Goal: Task Accomplishment & Management: Use online tool/utility

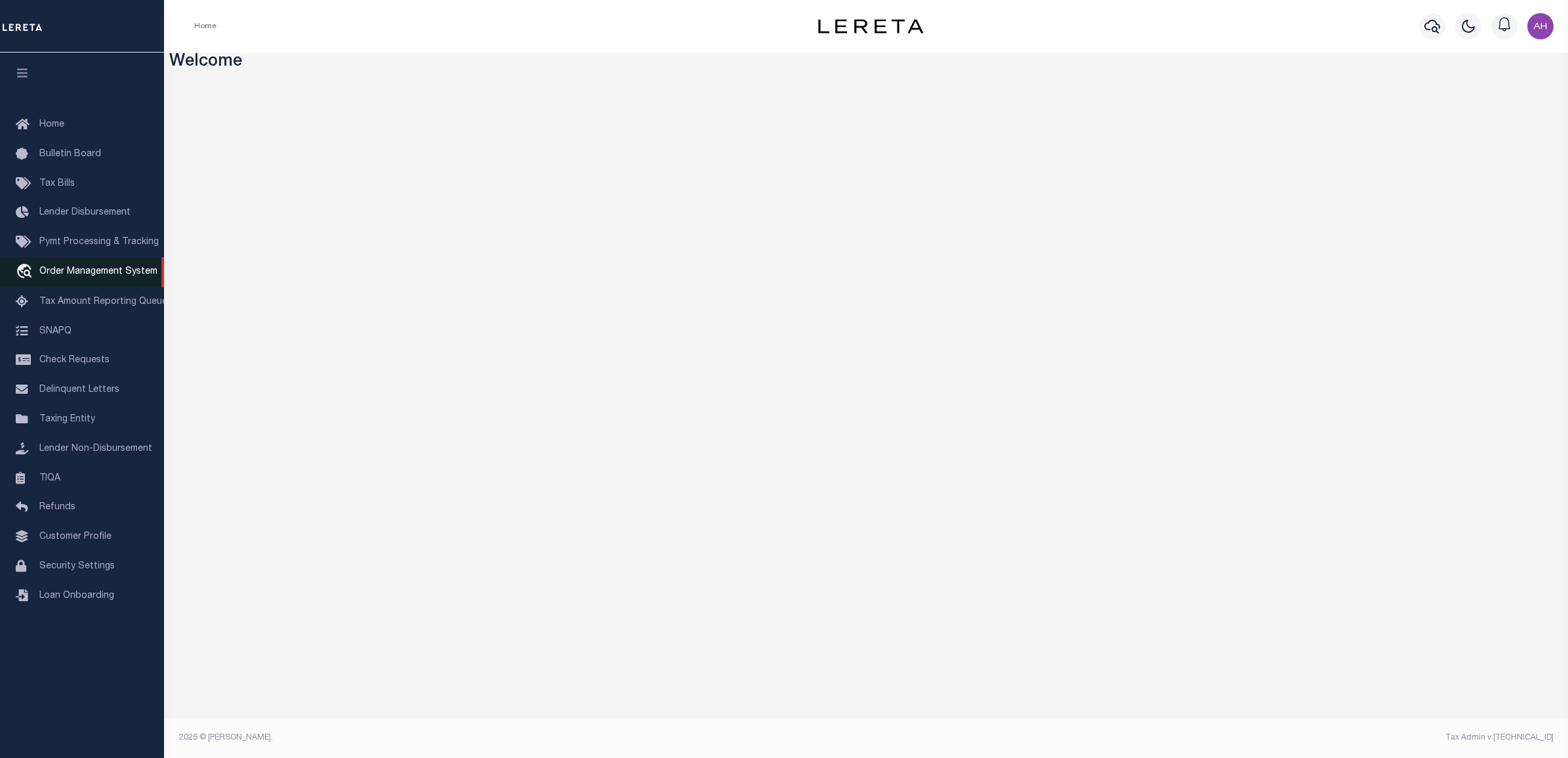
click at [80, 272] on span "Order Management System" at bounding box center [98, 272] width 118 height 9
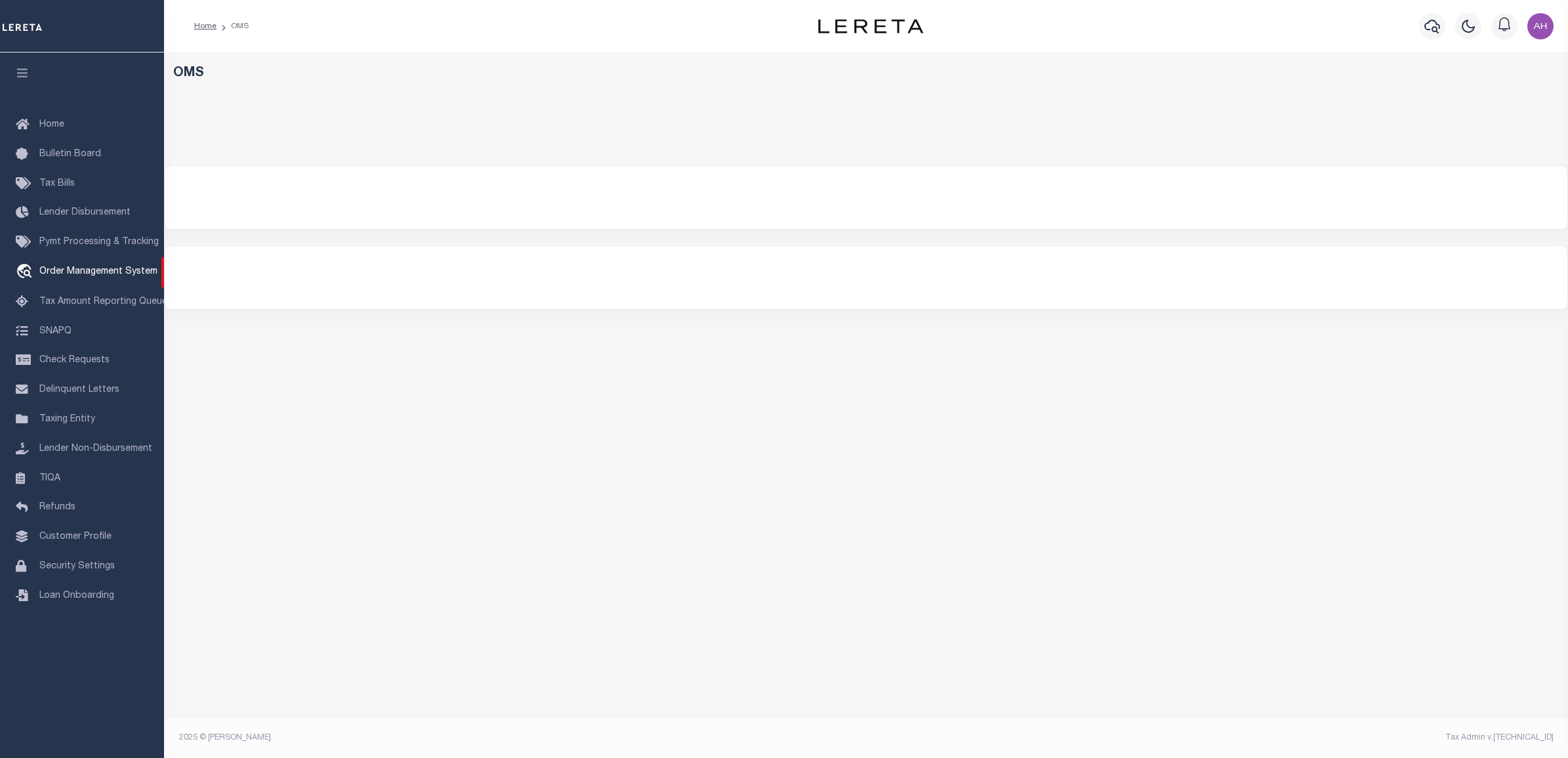
select select "200"
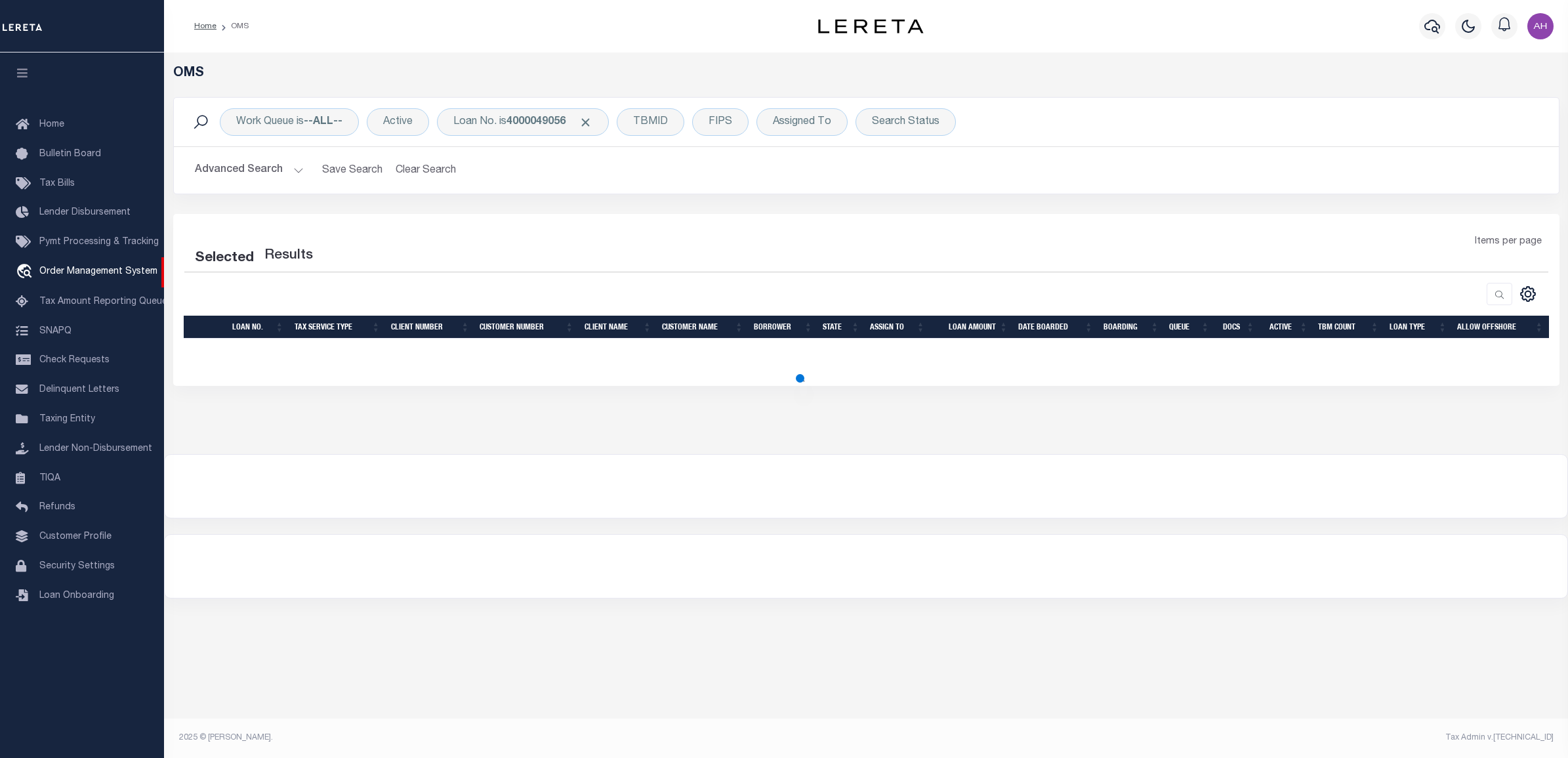
select select "200"
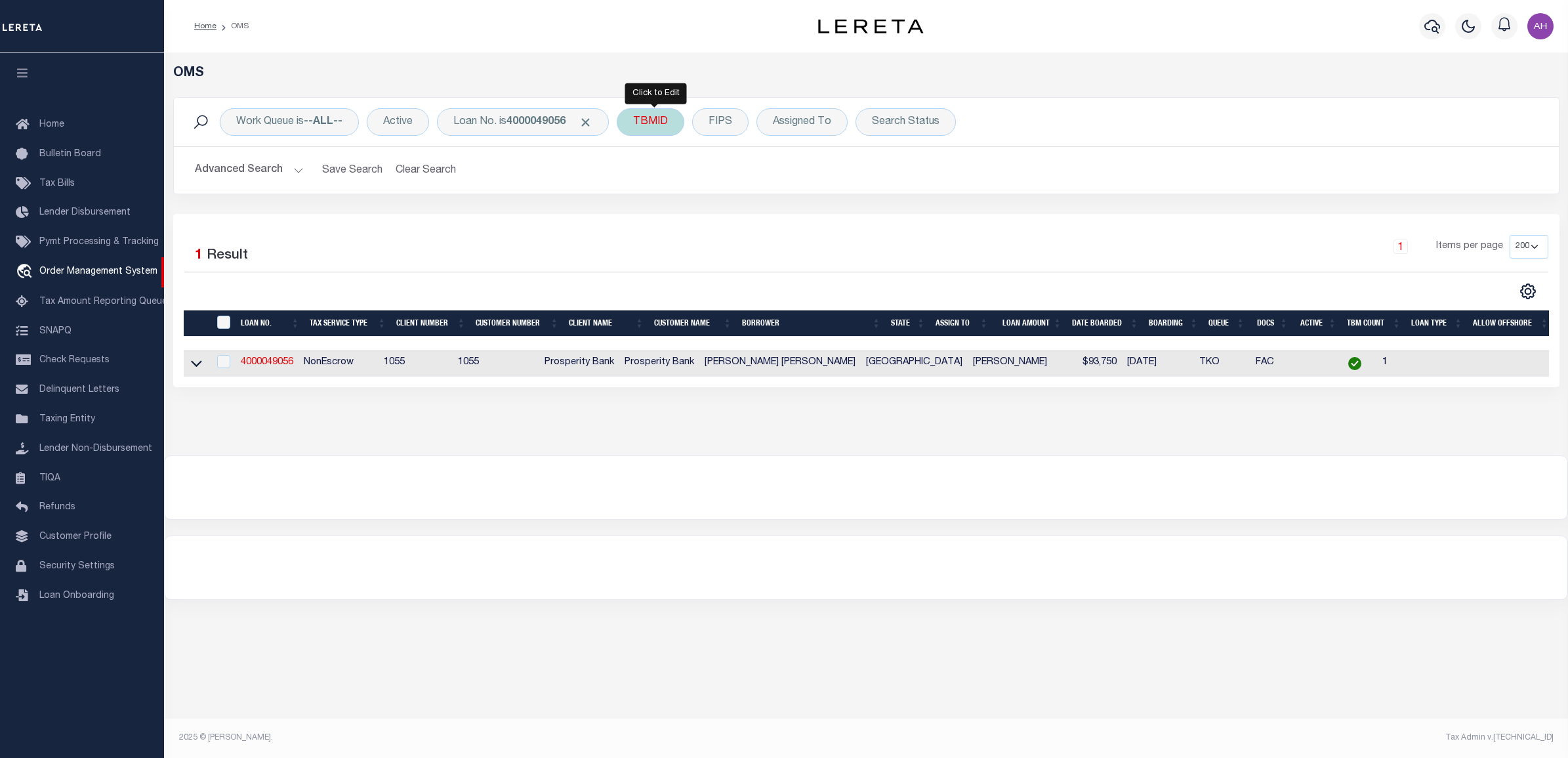
click at [634, 113] on div "TBMID" at bounding box center [651, 122] width 68 height 28
type input "3507115"
click at [817, 214] on input "Apply" at bounding box center [808, 210] width 39 height 22
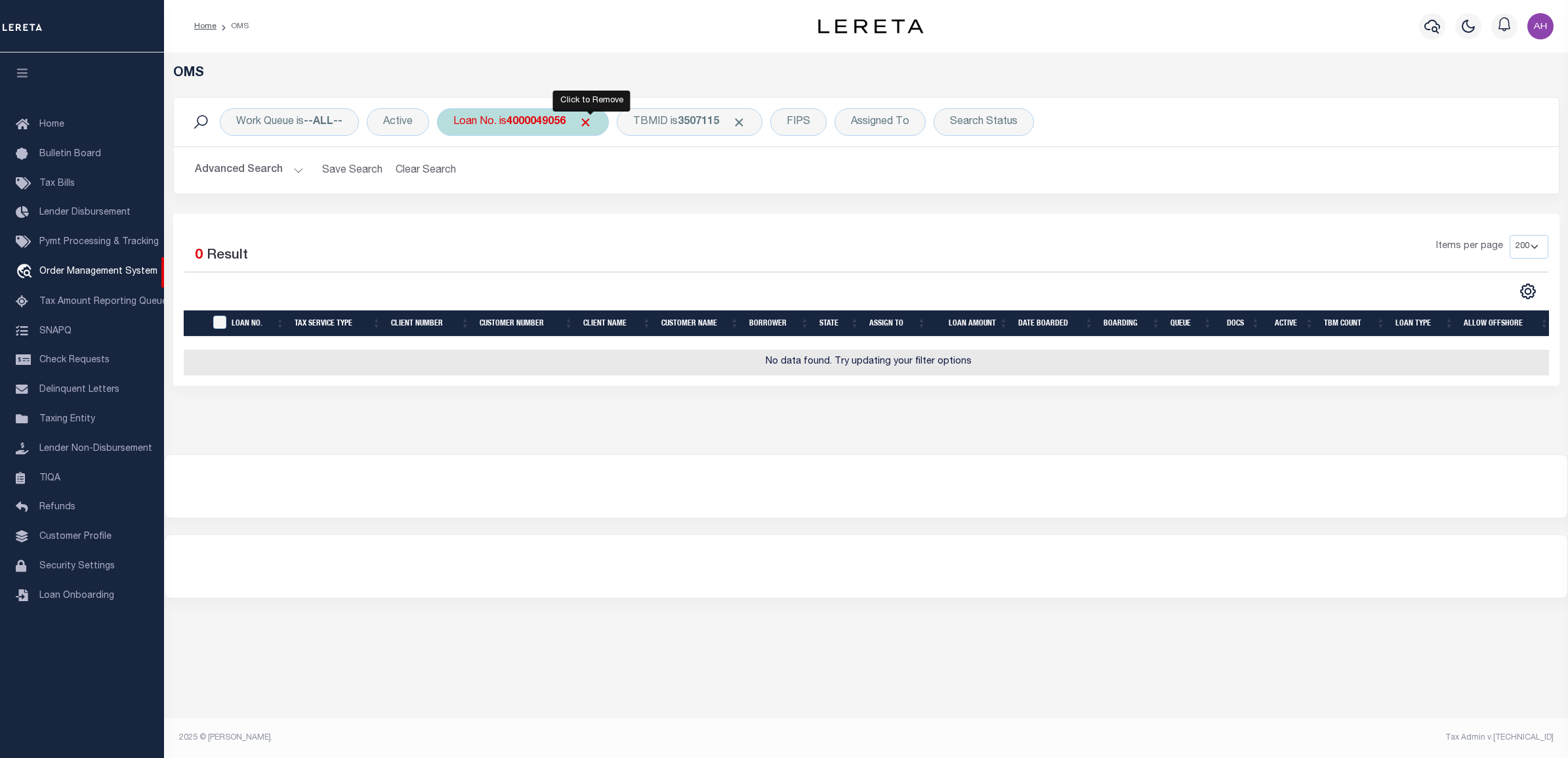
click at [588, 120] on span "Click to Remove" at bounding box center [586, 123] width 14 height 14
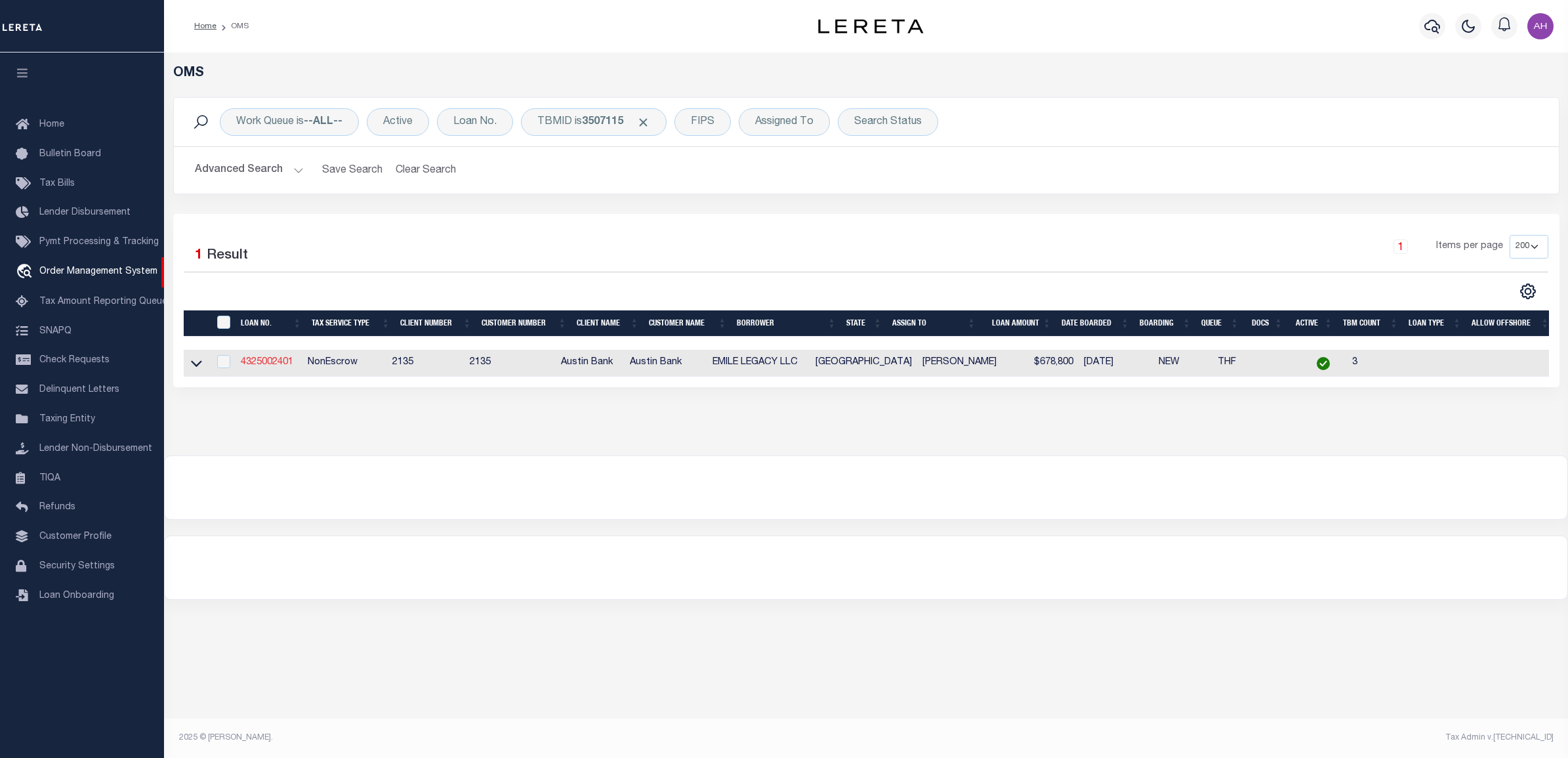
click at [254, 364] on link "4325002401" at bounding box center [267, 362] width 52 height 9
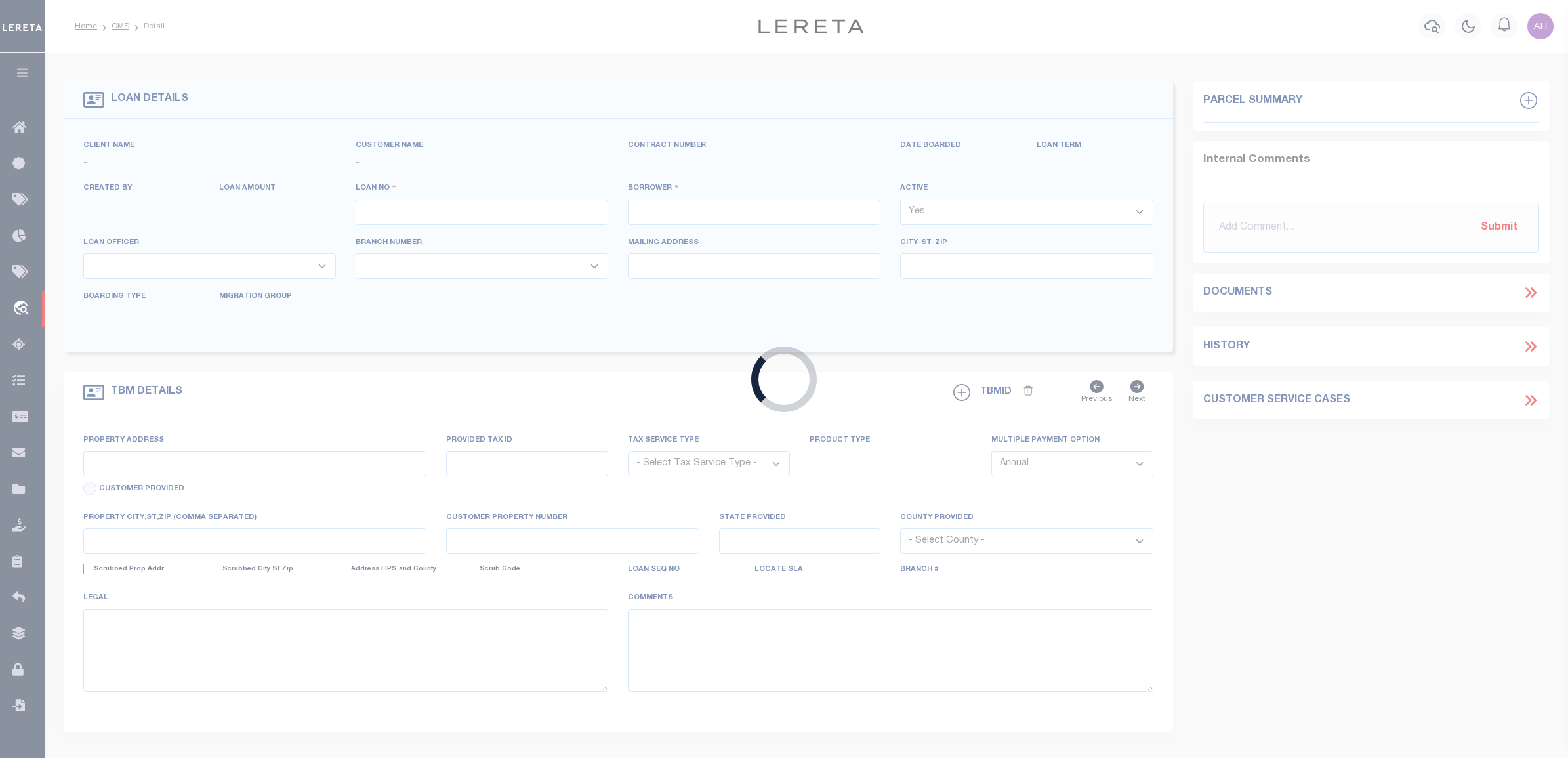
type input "4325002401"
type input "EMILE LEGACY LLC"
select select
type input "[STREET_ADDRESS][PERSON_NAME]"
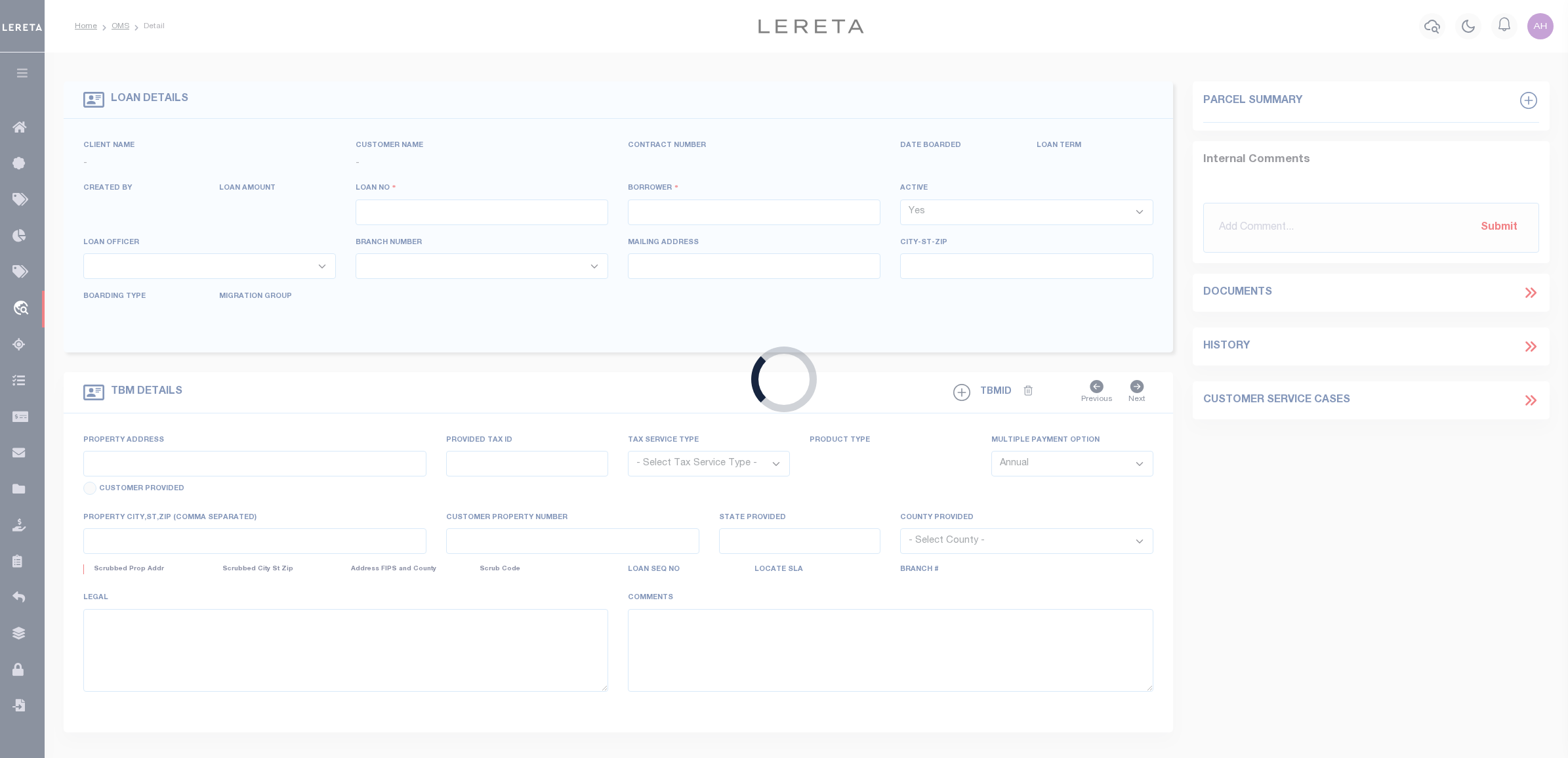
type input "THE [GEOGRAPHIC_DATA]"
select select "700"
select select "NonEscrow"
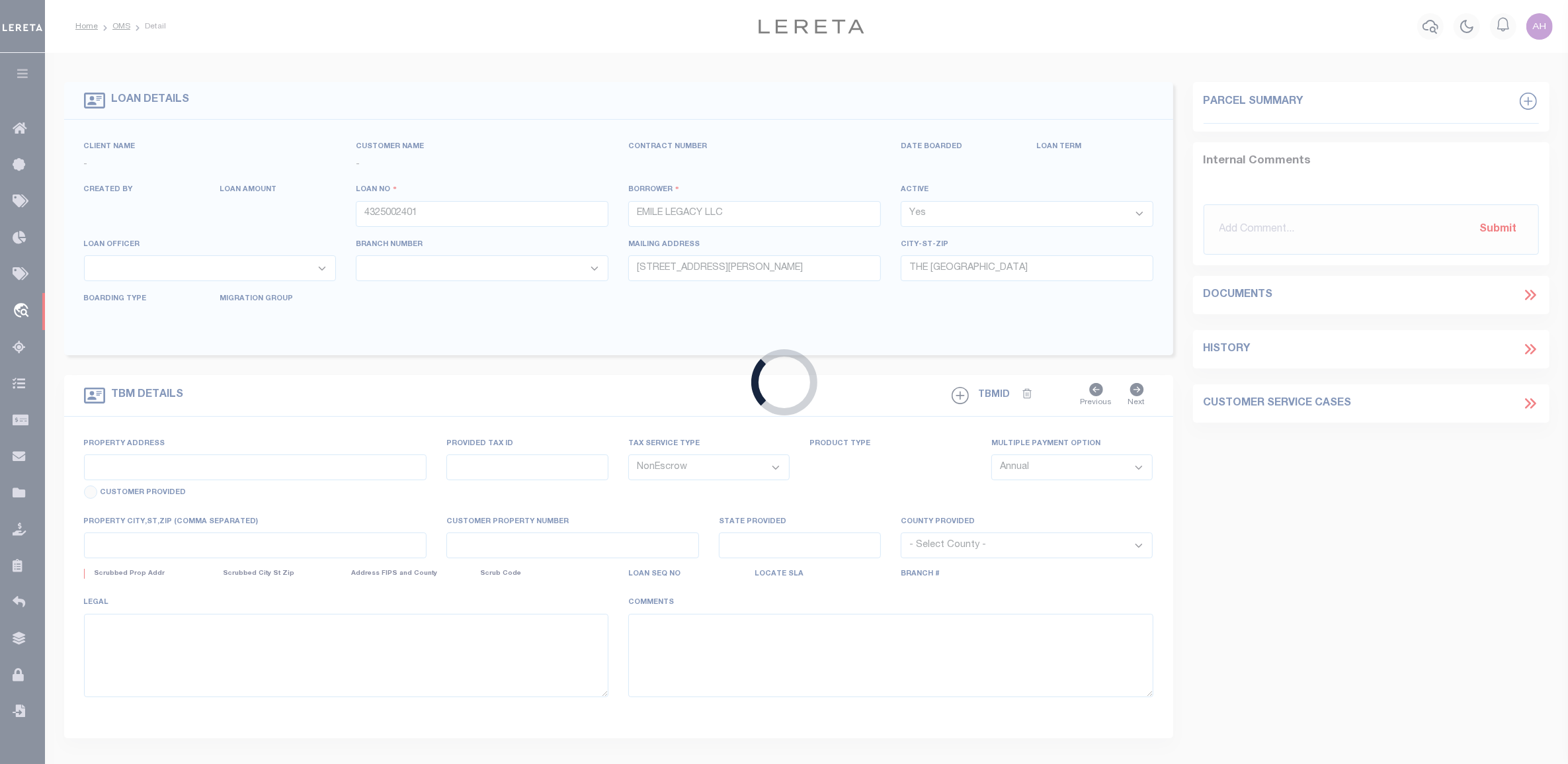
type input "[STREET_ADDRESS][PERSON_NAME] (LOT 16)"
select select
type input "[GEOGRAPHIC_DATA] TX 77091"
type input "[GEOGRAPHIC_DATA]"
select select
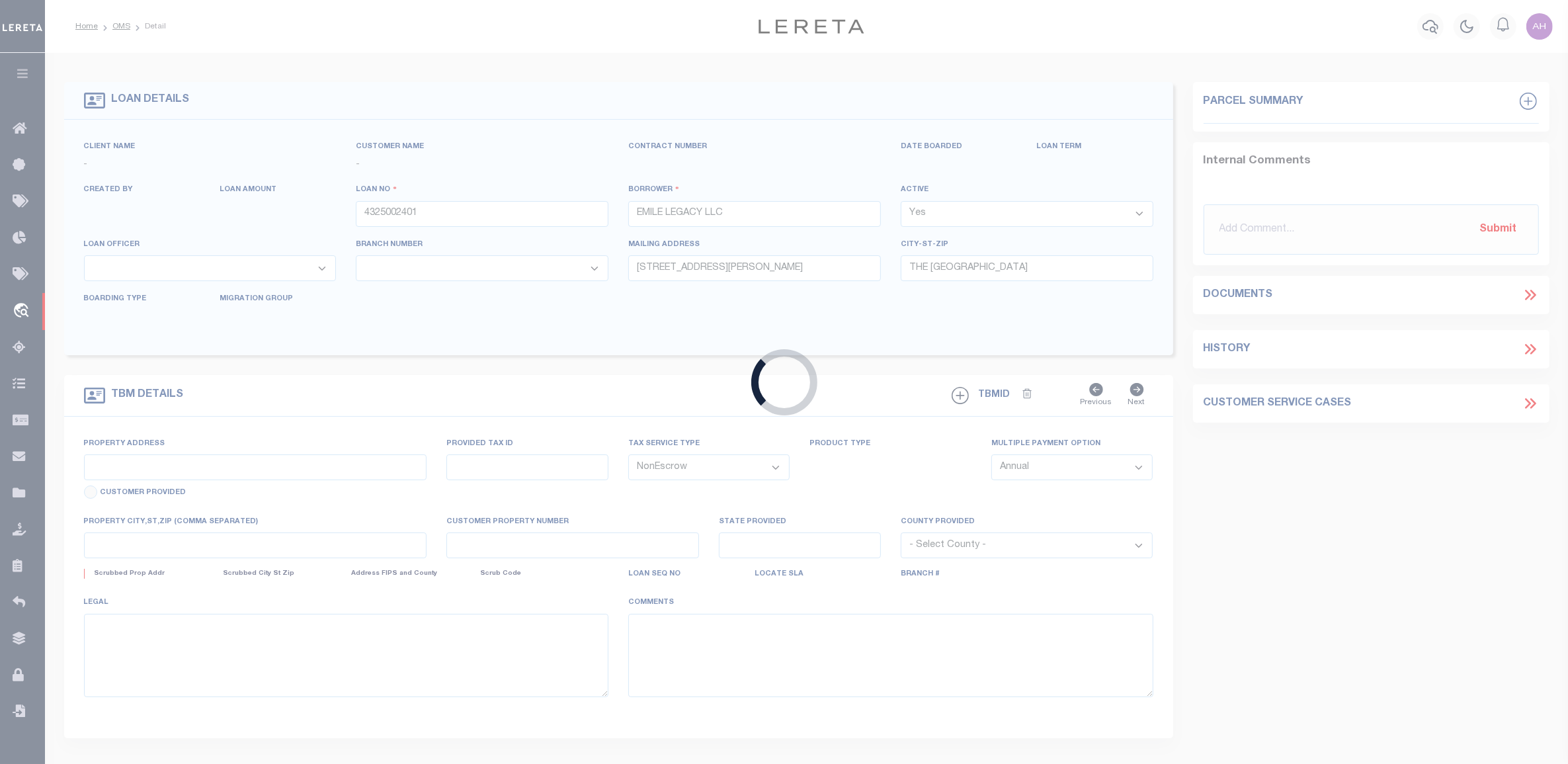
type textarea "DT LT 16 BLK 1 [PERSON_NAME] LANDING DEVELOPMENT"
select select "44003"
select select "4848"
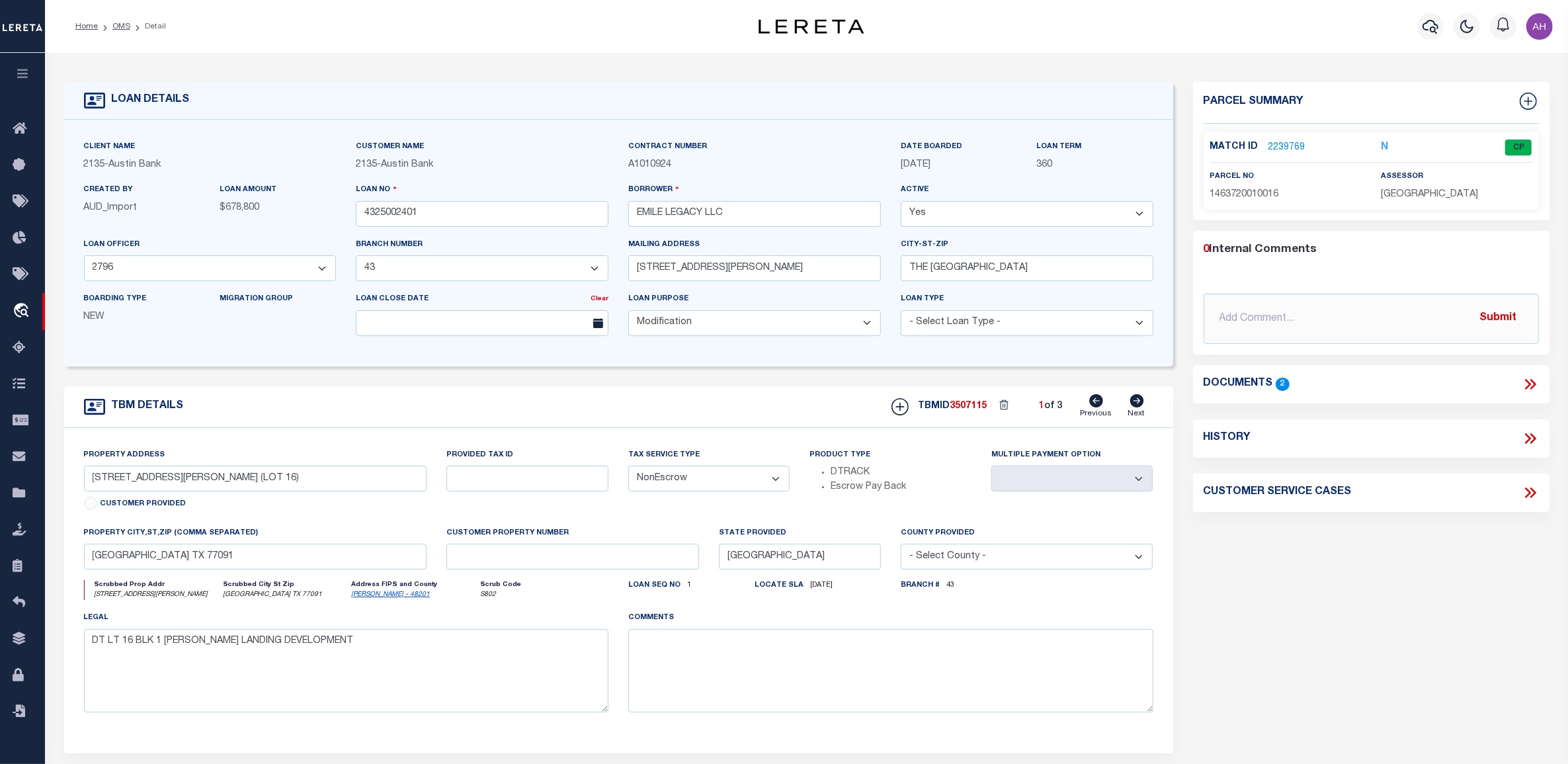
click at [1134, 405] on icon at bounding box center [1137, 401] width 14 height 13
type input "[STREET_ADDRESS][PERSON_NAME])"
select select
type textarea "DT LT 15 BLK 1 [PERSON_NAME] LANDING DEVELOPMENT"
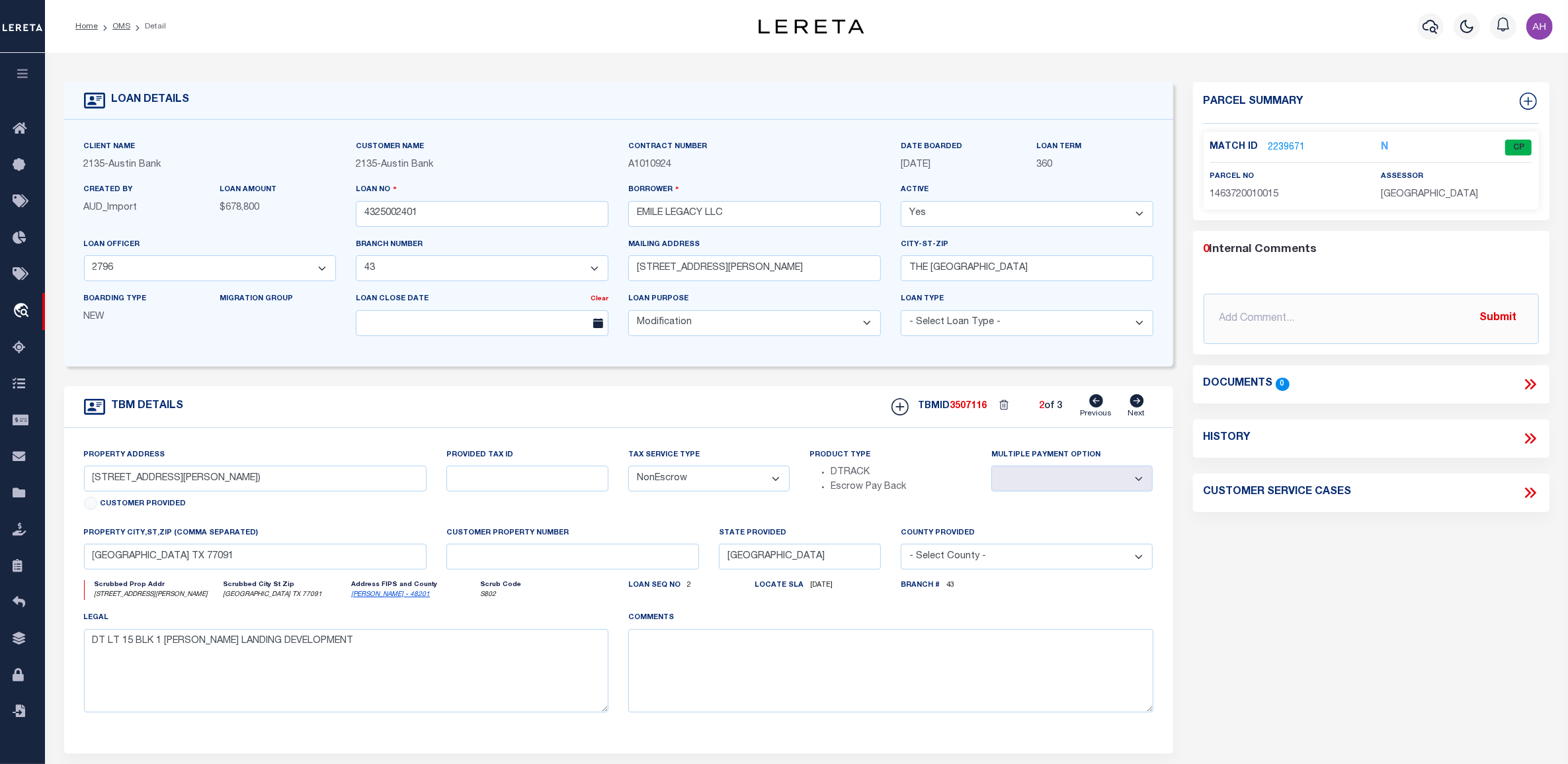
click at [1134, 405] on icon at bounding box center [1137, 401] width 14 height 13
type input "[STREET_ADDRESS][PERSON_NAME] (LOT 12)"
select select
type textarea "DT LT 12 BLK 1 [PERSON_NAME] LANDING DEVELOPMENT"
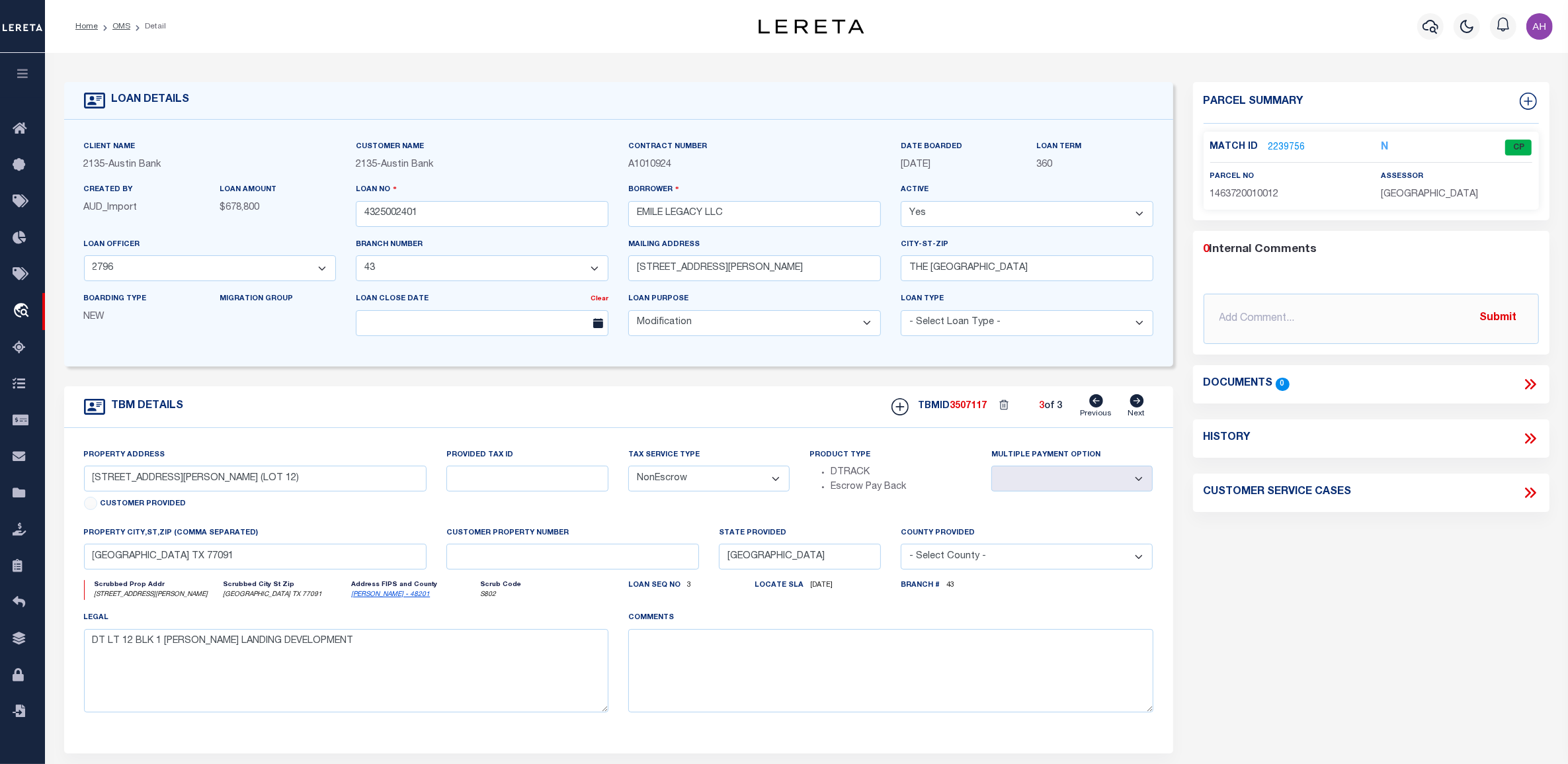
click at [1134, 405] on icon at bounding box center [1137, 401] width 14 height 13
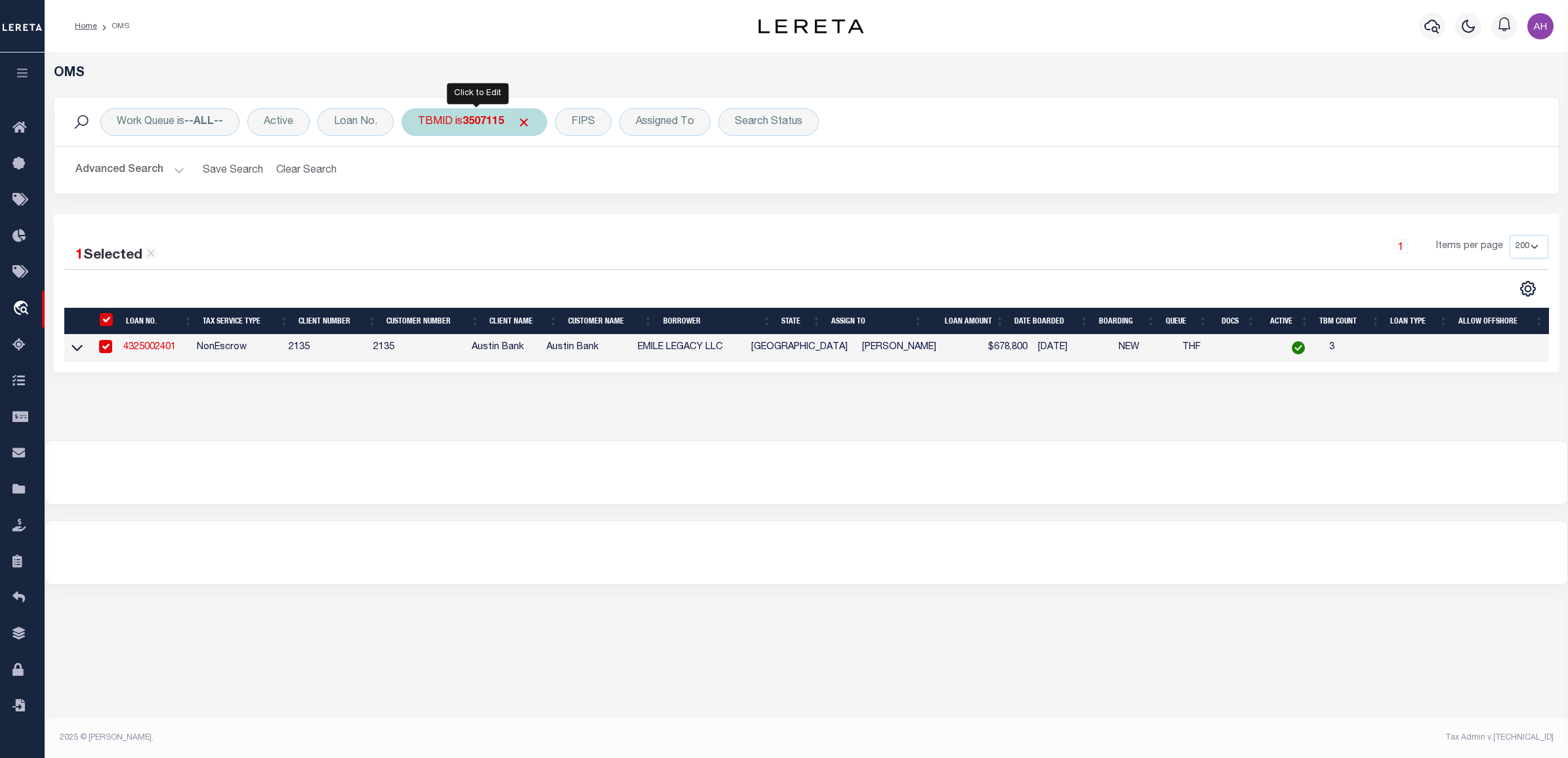
click at [496, 132] on div "TBMID is 3507115" at bounding box center [474, 122] width 146 height 28
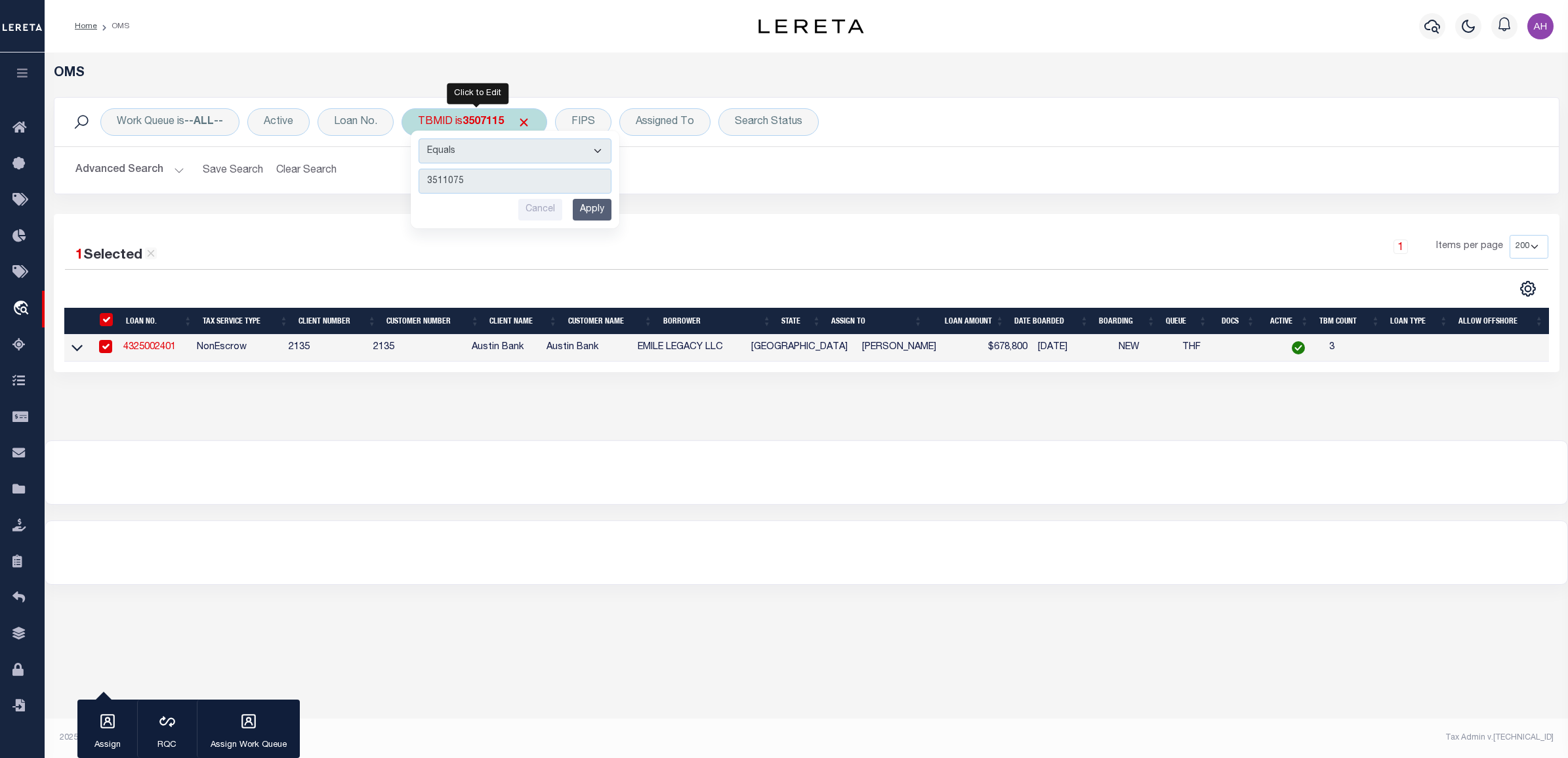
type input "3511075"
click at [604, 215] on input "Apply" at bounding box center [592, 210] width 39 height 22
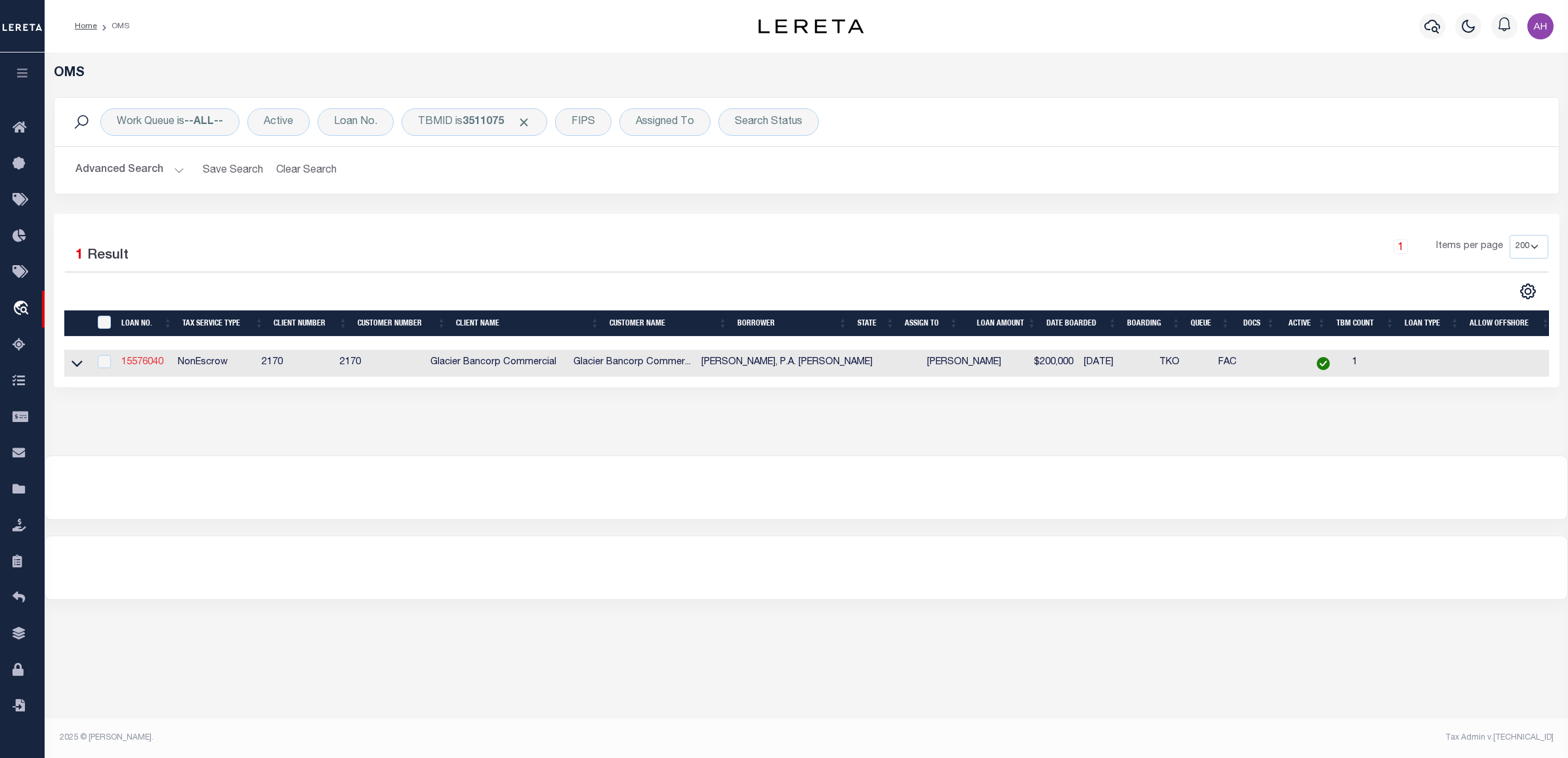
click at [150, 365] on link "15576040" at bounding box center [142, 362] width 42 height 9
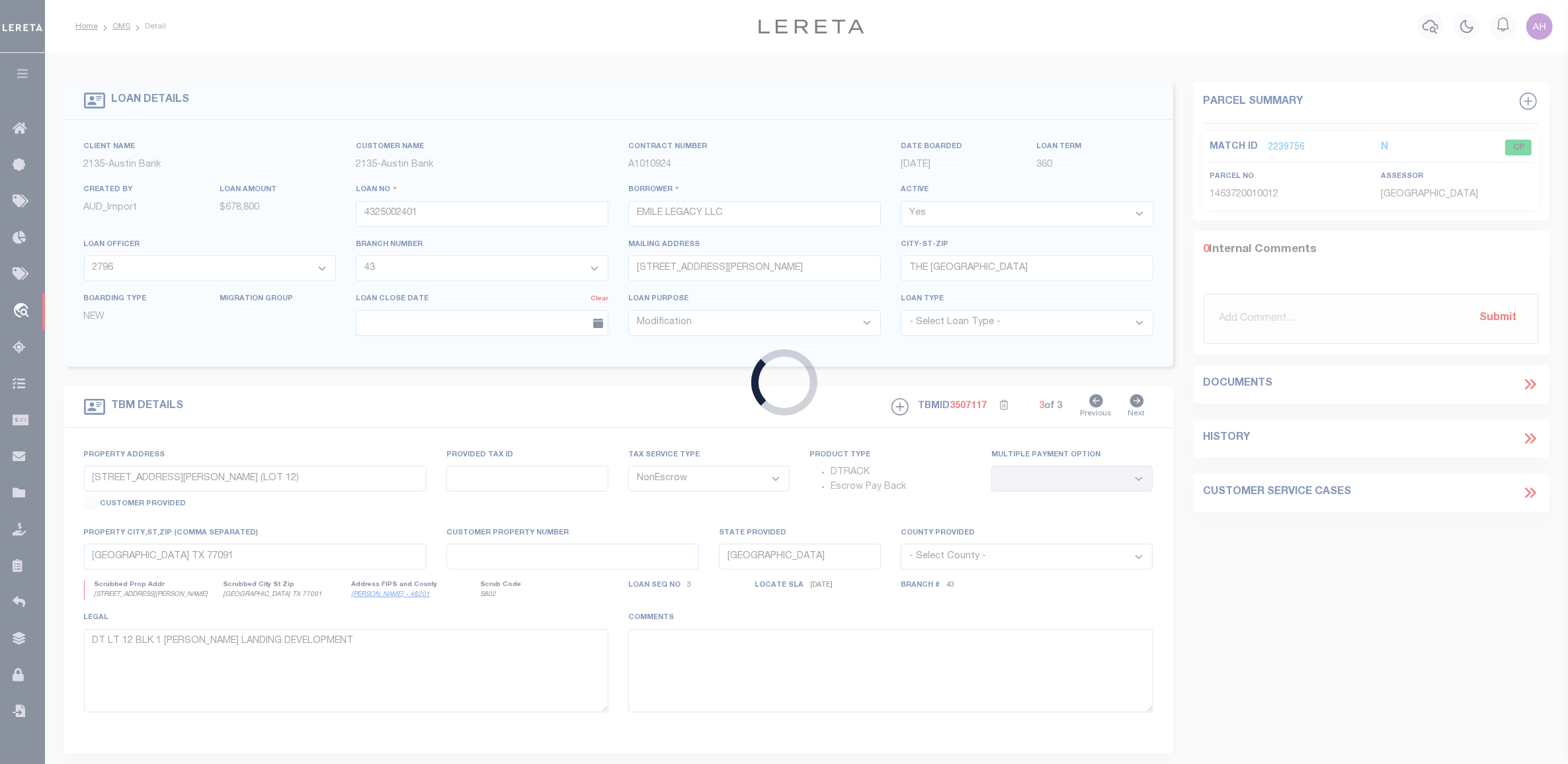
type input "15576040"
type input "[PERSON_NAME], P.A. [PERSON_NAME]"
select select
select select "400"
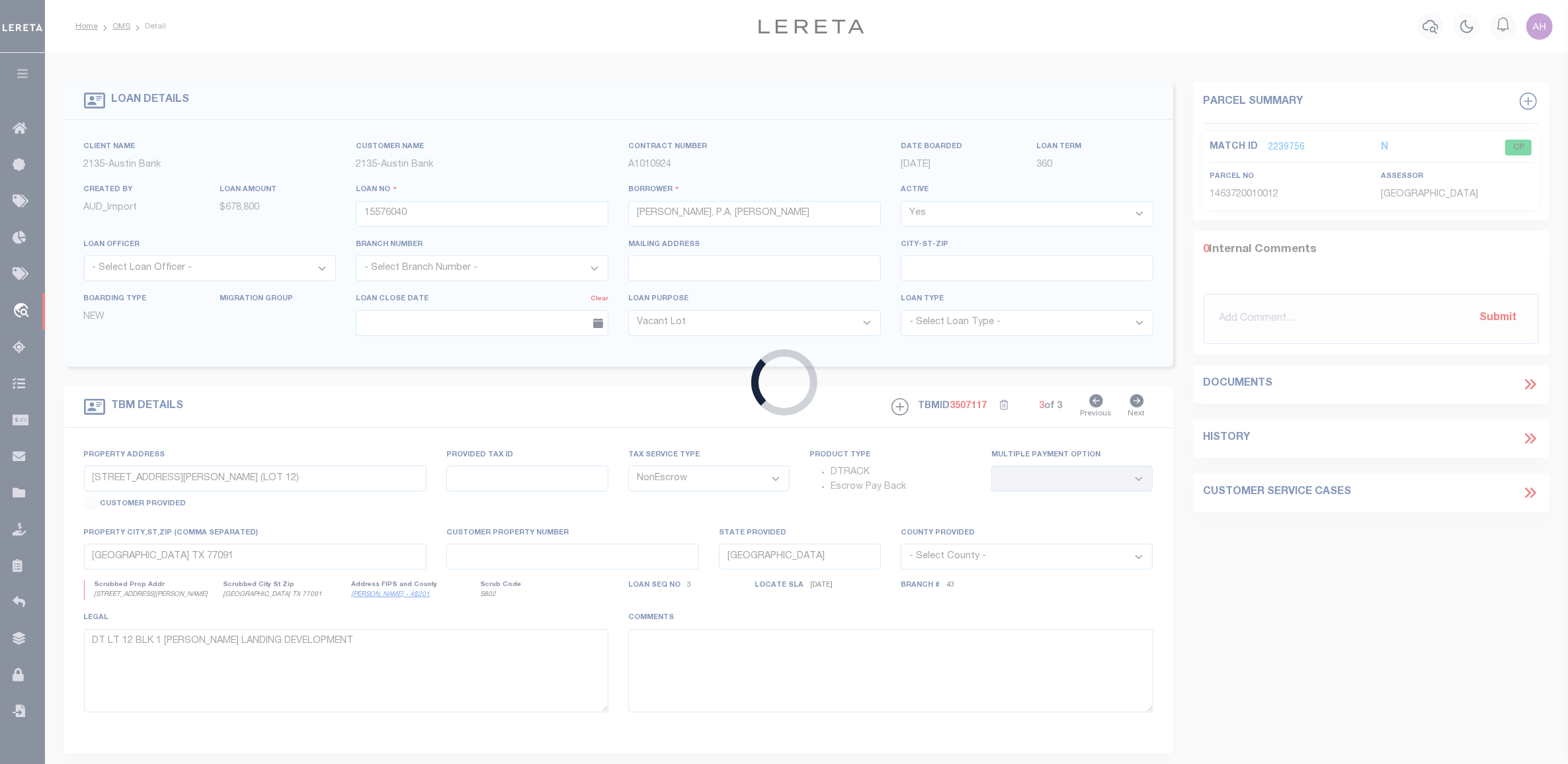
type input "[STREET_ADDRESS][PERSON_NAME]"
type input "RPA1947002002A"
select select
type input "[US_STATE] FALLS ID 0"
type input "97654261"
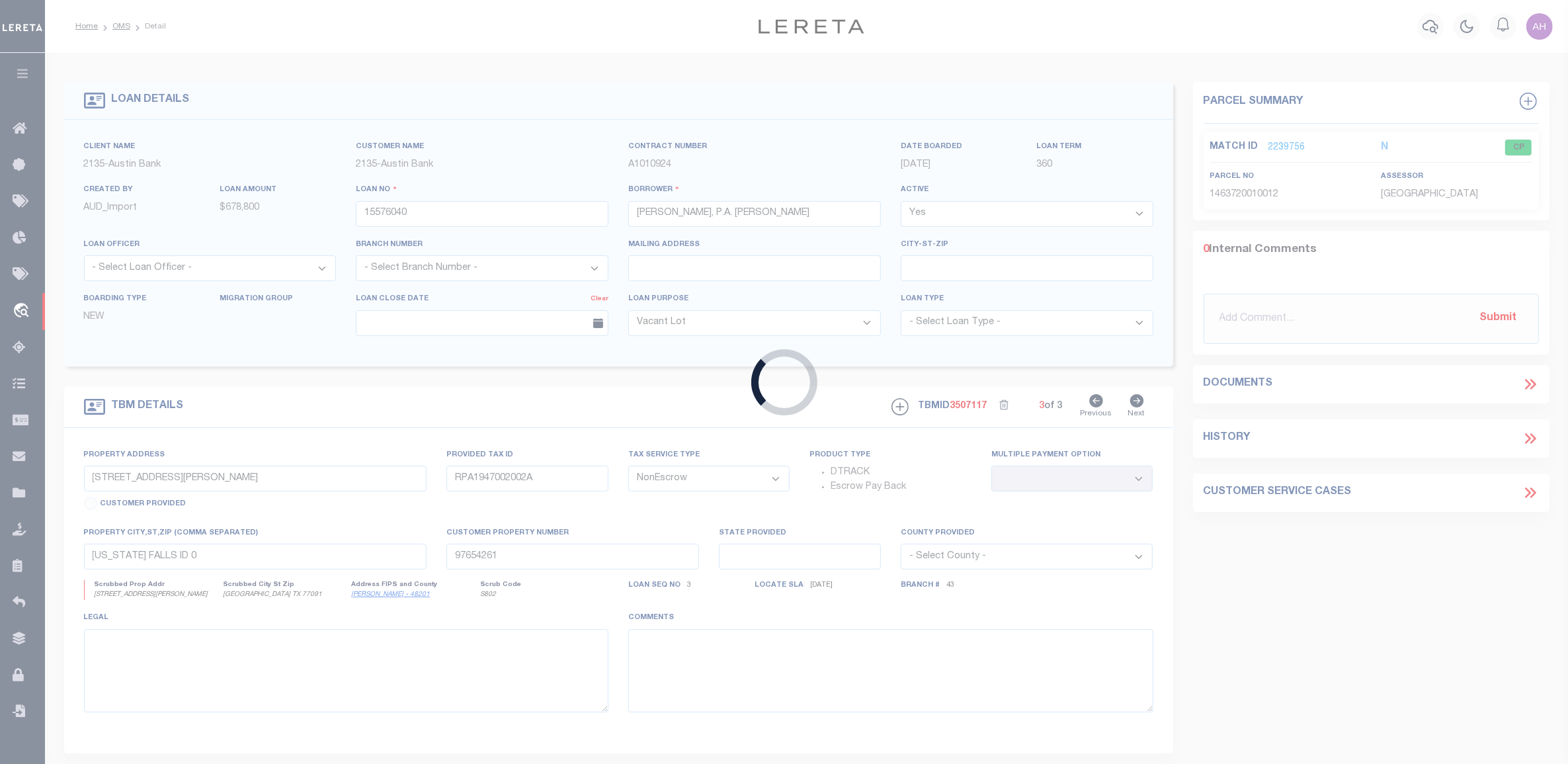
select select "167850"
select select "27203"
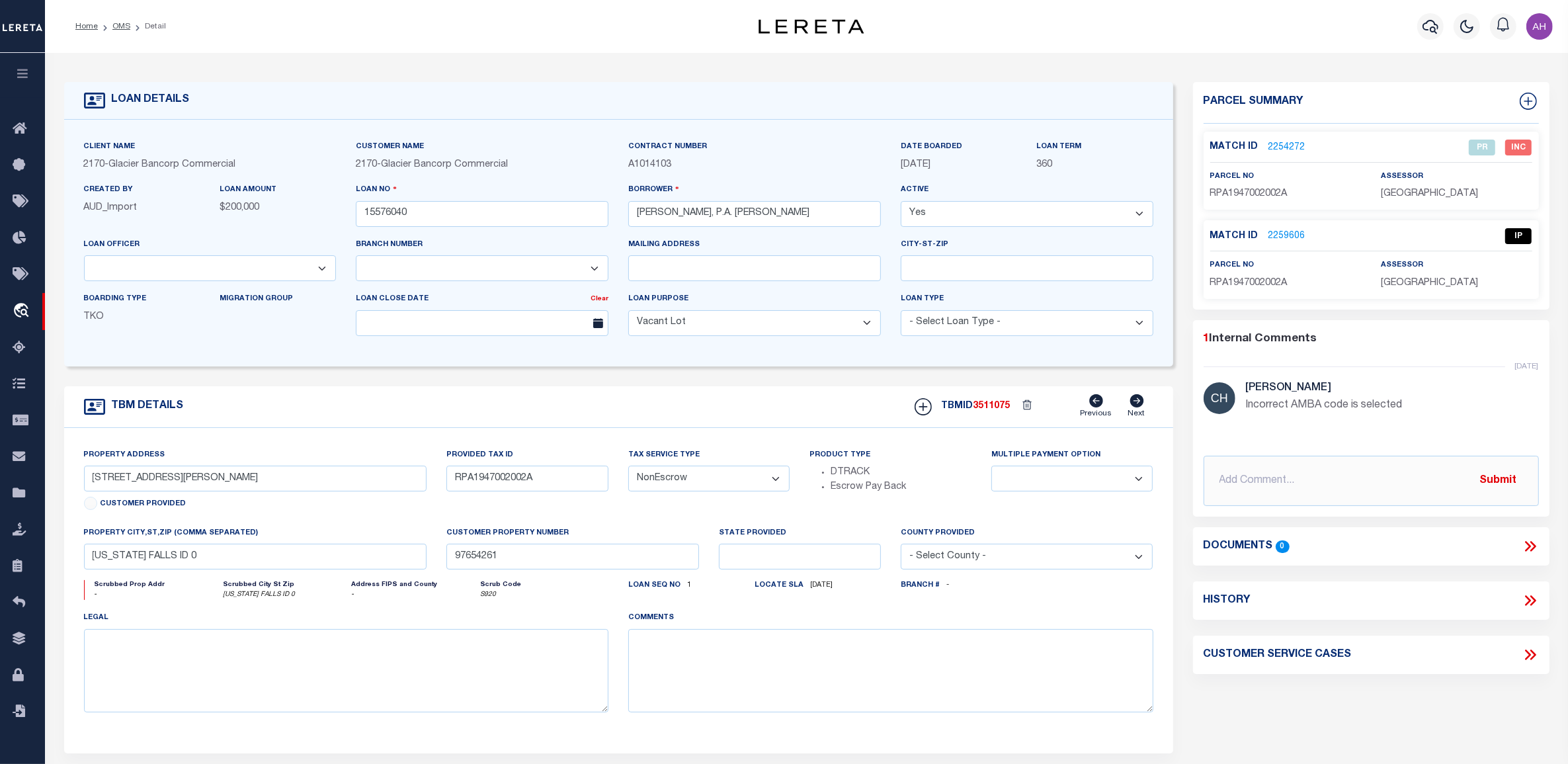
click at [1284, 235] on link "2259606" at bounding box center [1287, 237] width 37 height 14
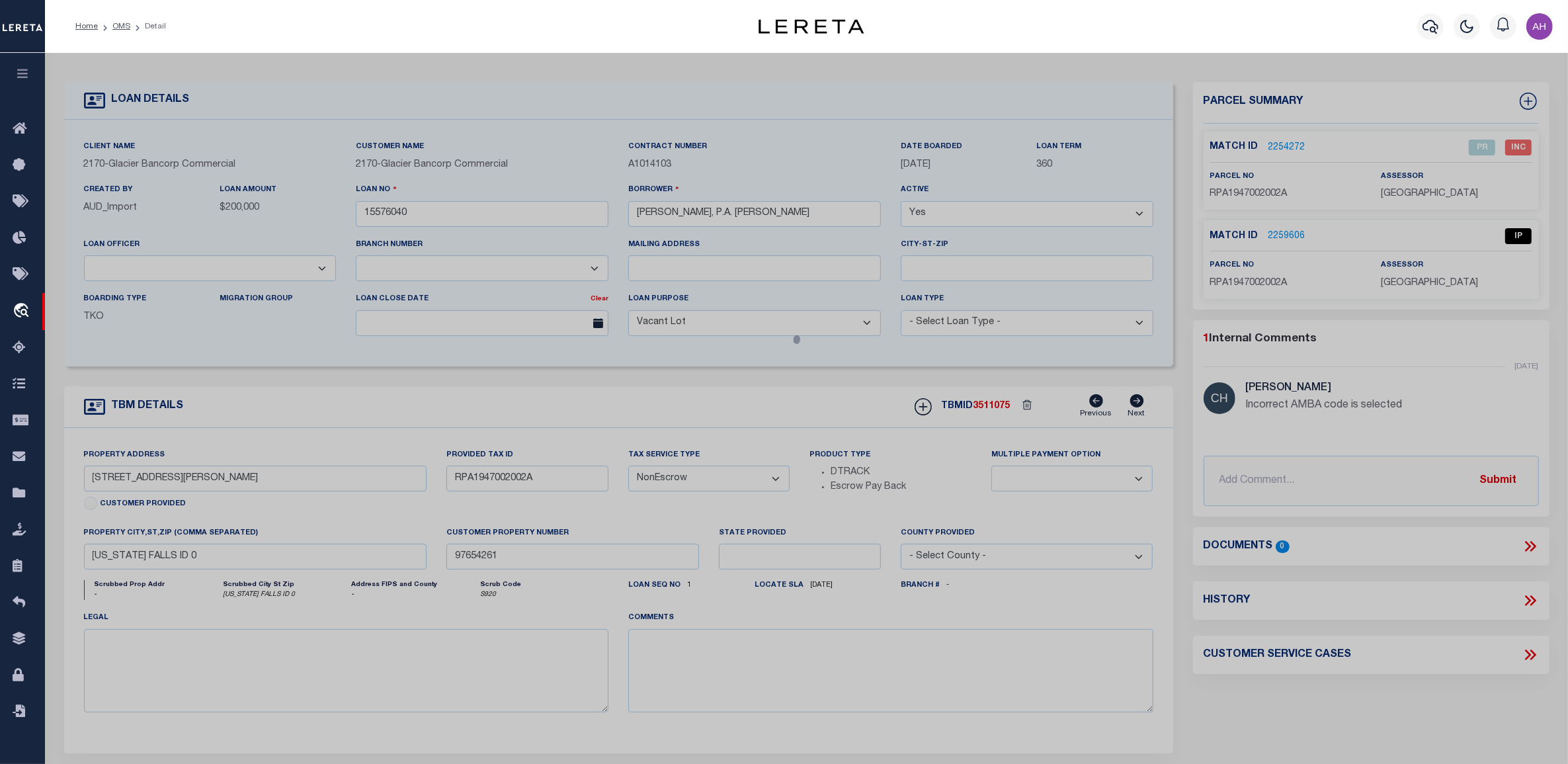
checkbox input "false"
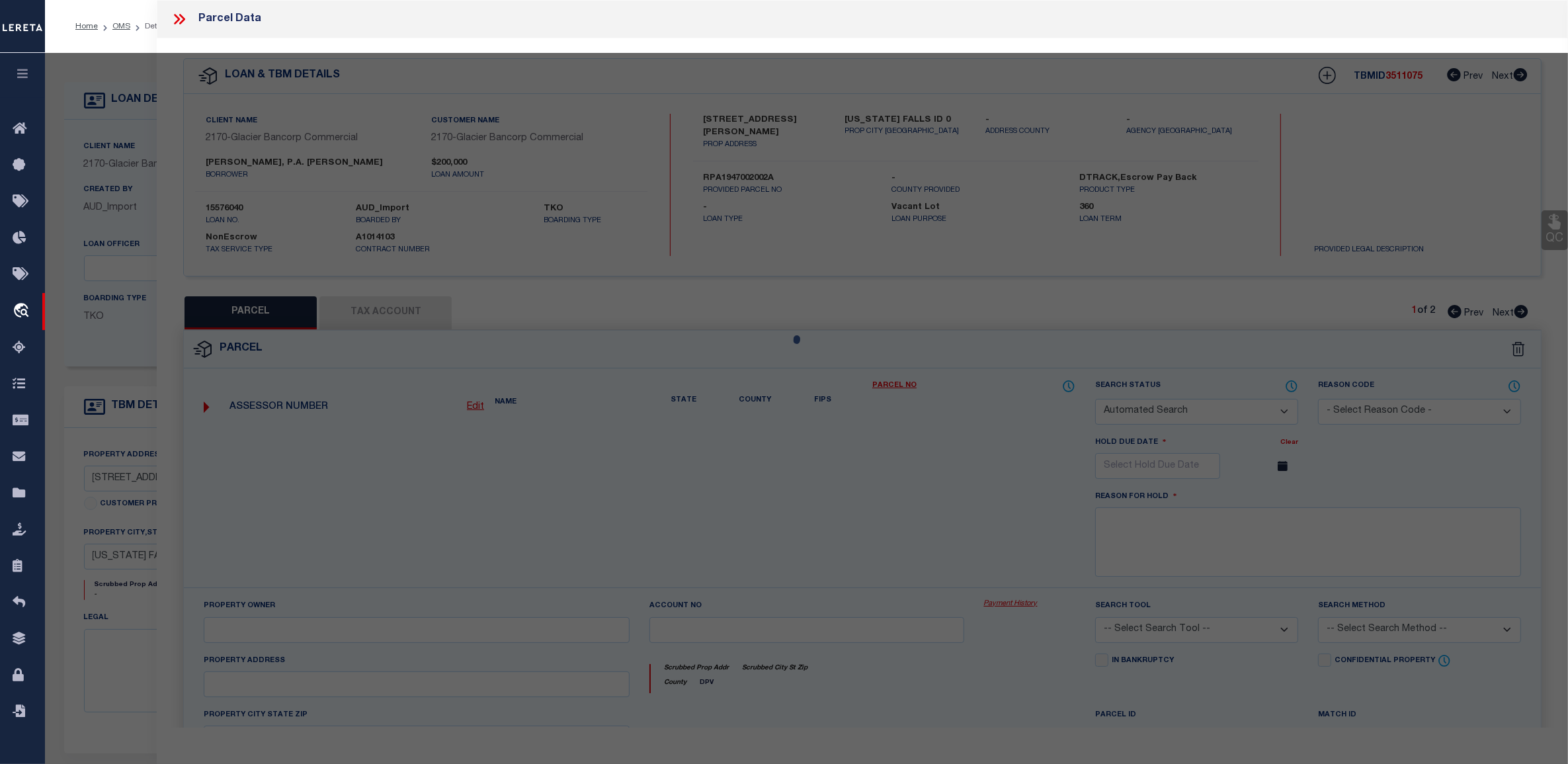
select select "IP"
type input "[PERSON_NAME] [PERSON_NAME]"
select select "AGF"
select select "ADD"
type input "[STREET_ADDRESS][PERSON_NAME]"
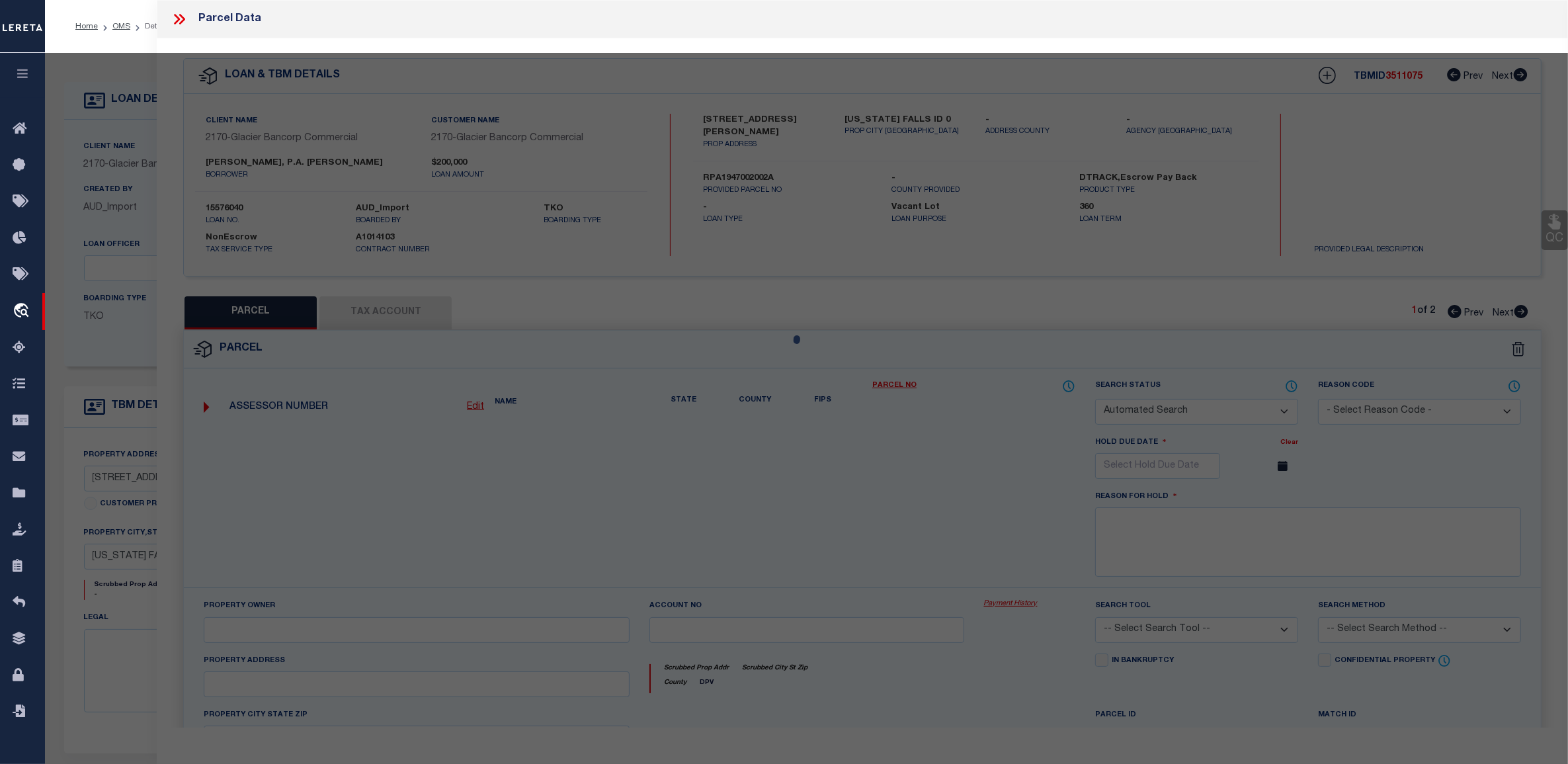
type input "[US_STATE][GEOGRAPHIC_DATA] ID"
type textarea "LOT 2-A, BLOCK 2, PARKWOOD # 2 AMENDED # 1 NW1/4, SEC 21, T 2N, R 38"
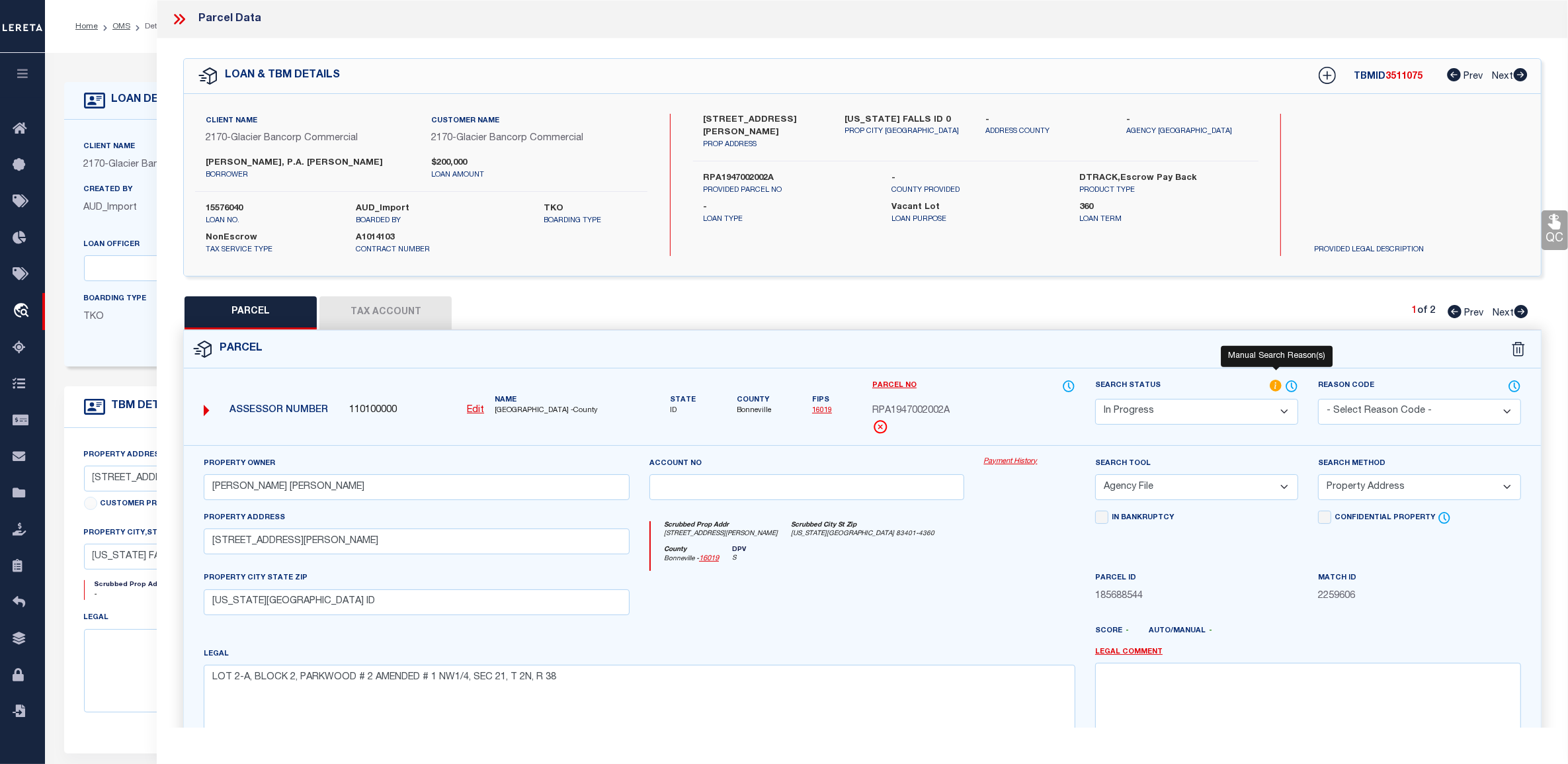
click at [1276, 381] on icon at bounding box center [1275, 385] width 12 height 12
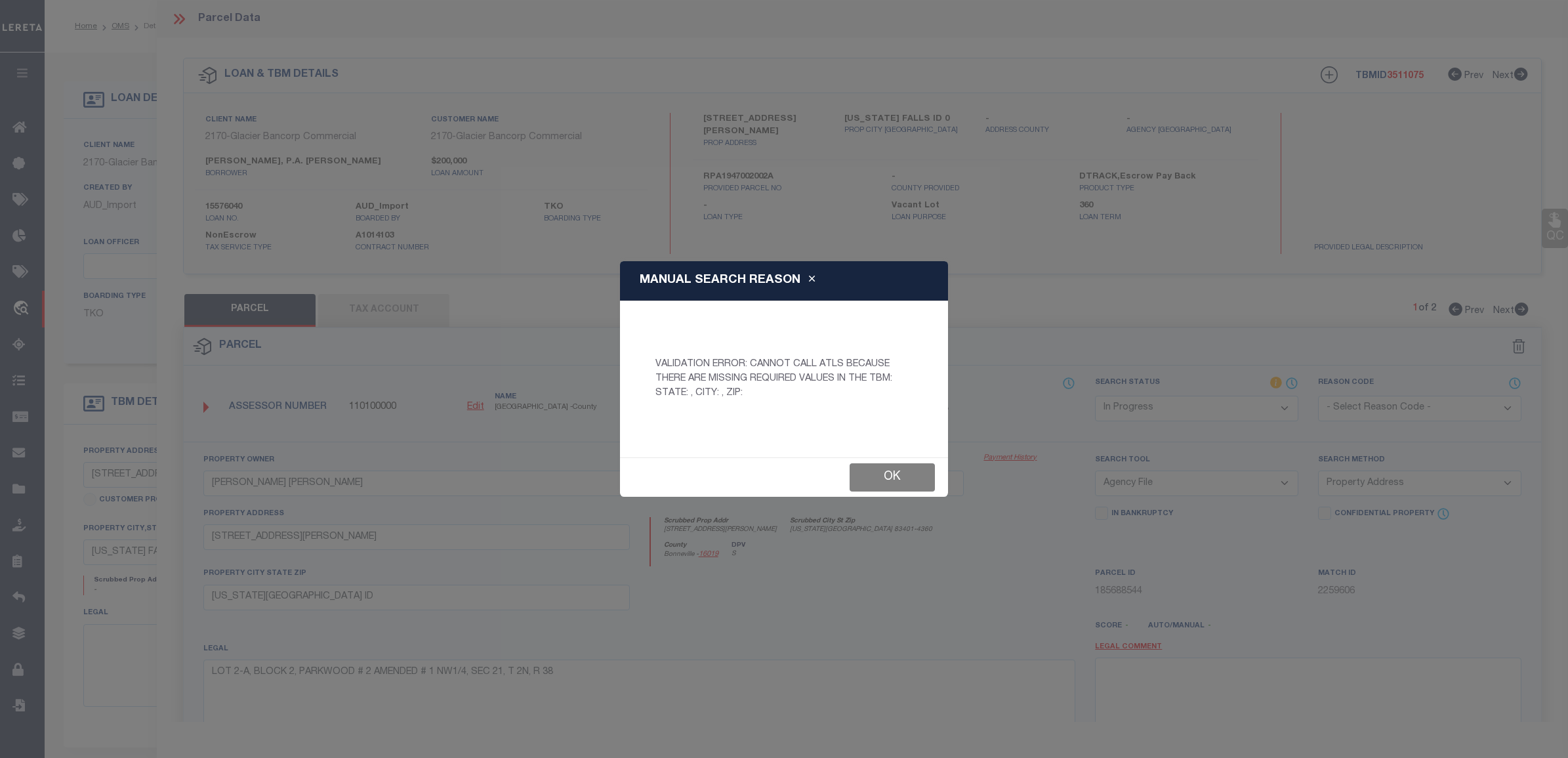
click at [888, 480] on button "Ok" at bounding box center [892, 477] width 85 height 29
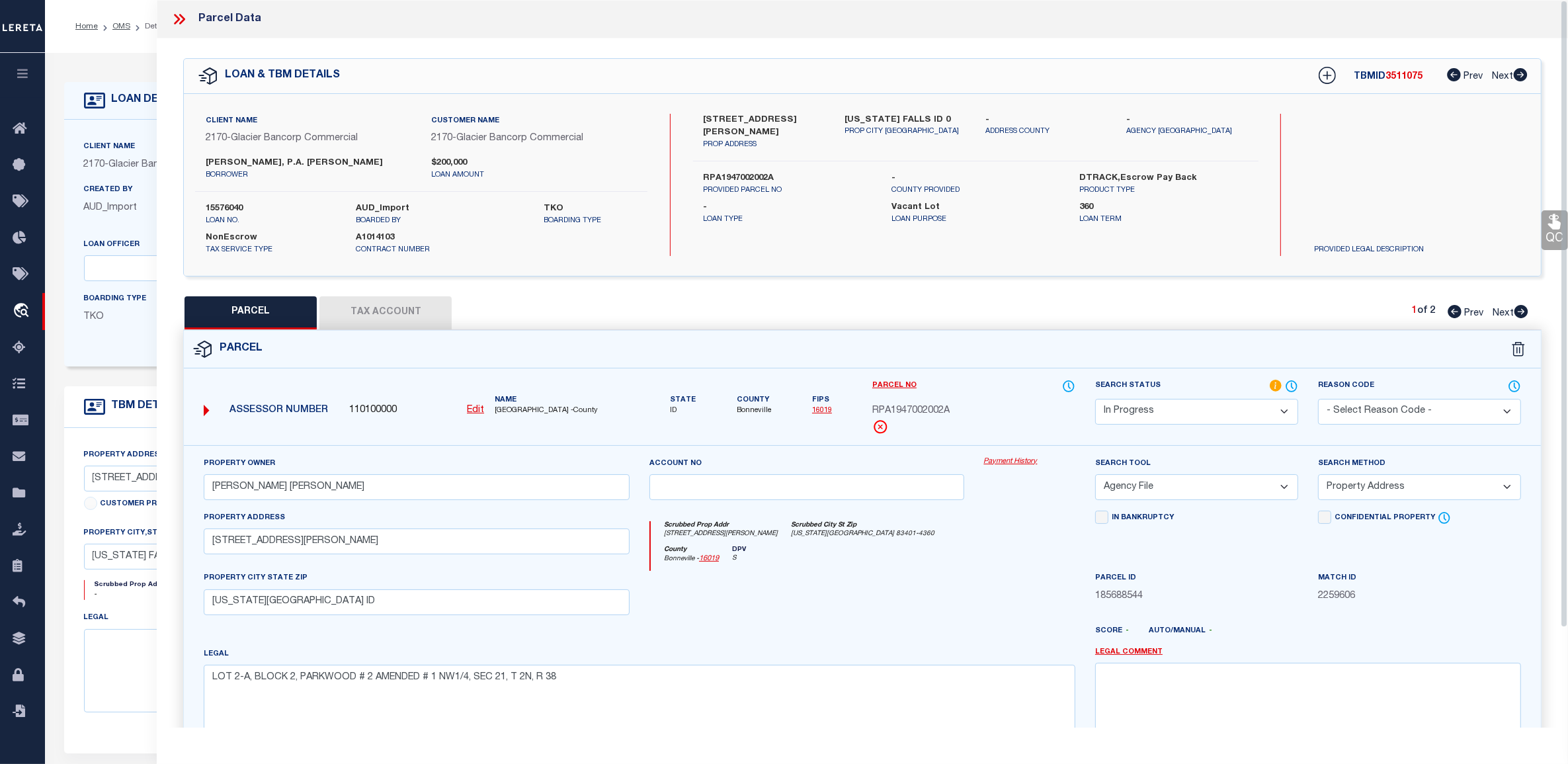
click at [182, 20] on icon at bounding box center [179, 19] width 17 height 17
